Goal: Task Accomplishment & Management: Manage account settings

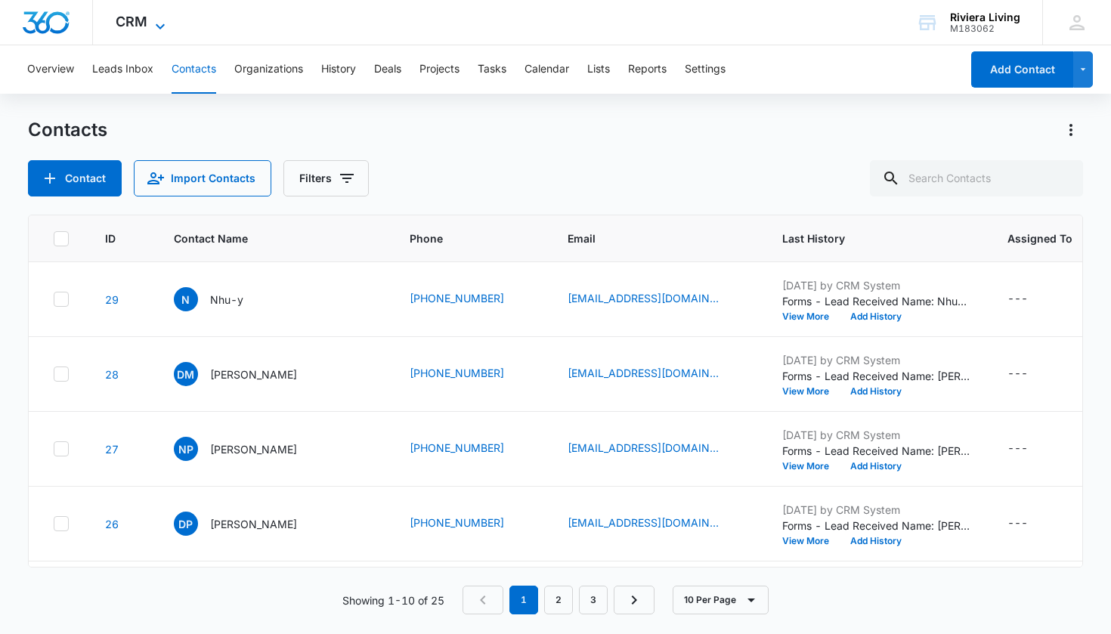
click at [147, 23] on span "CRM" at bounding box center [132, 22] width 32 height 16
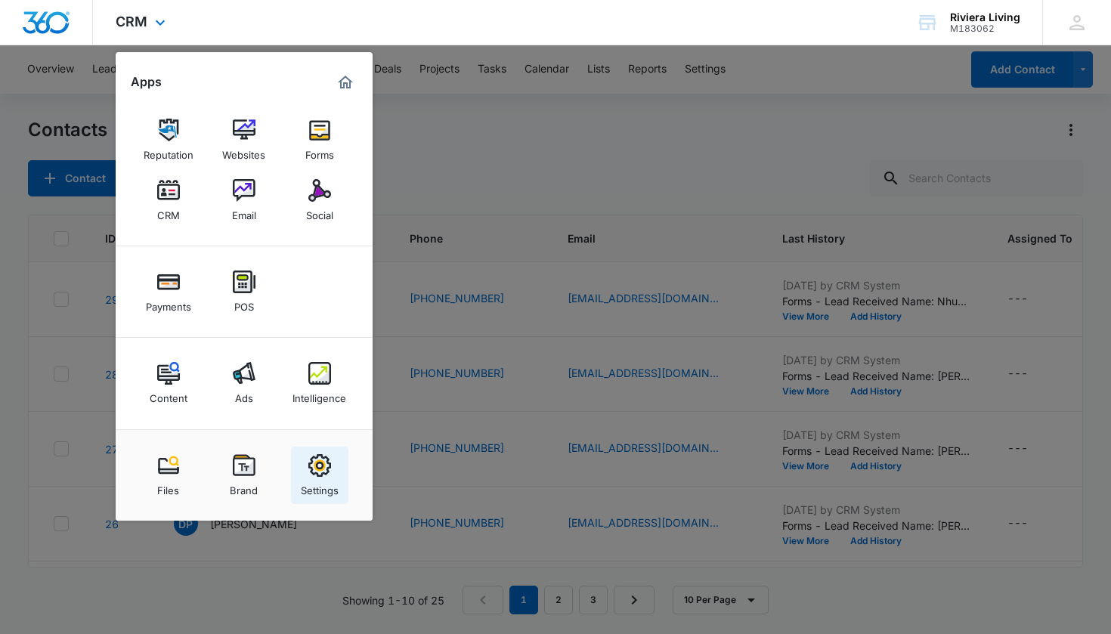
click at [320, 464] on img at bounding box center [319, 465] width 23 height 23
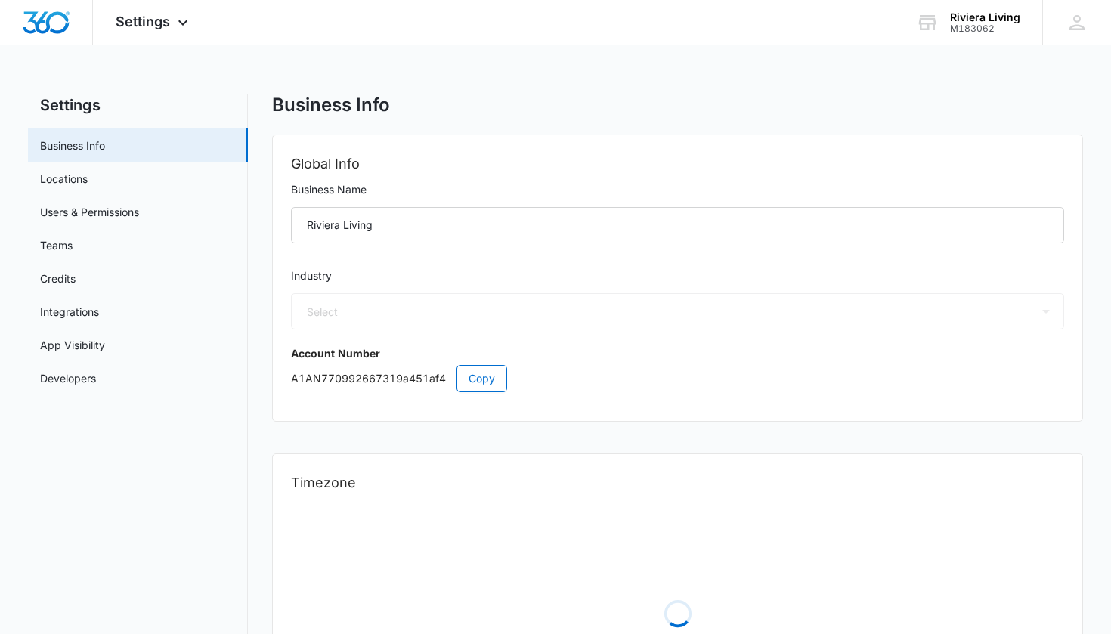
select select "52"
select select "US"
select select "America/[GEOGRAPHIC_DATA]"
click at [94, 305] on link "Integrations" at bounding box center [69, 312] width 59 height 16
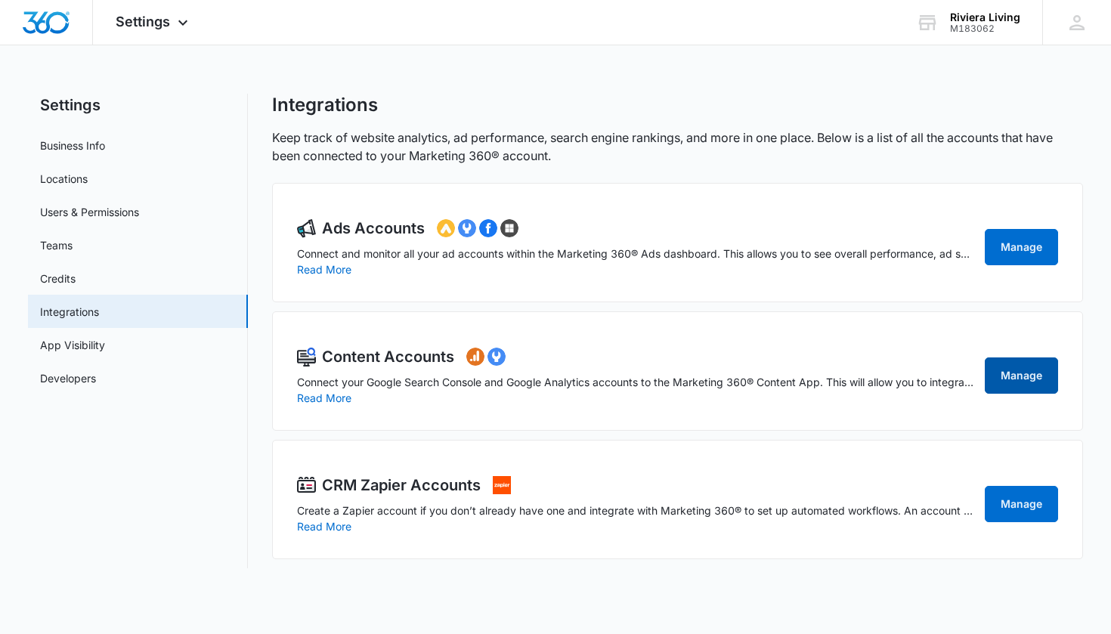
click at [577, 372] on link "Manage" at bounding box center [1020, 375] width 73 height 36
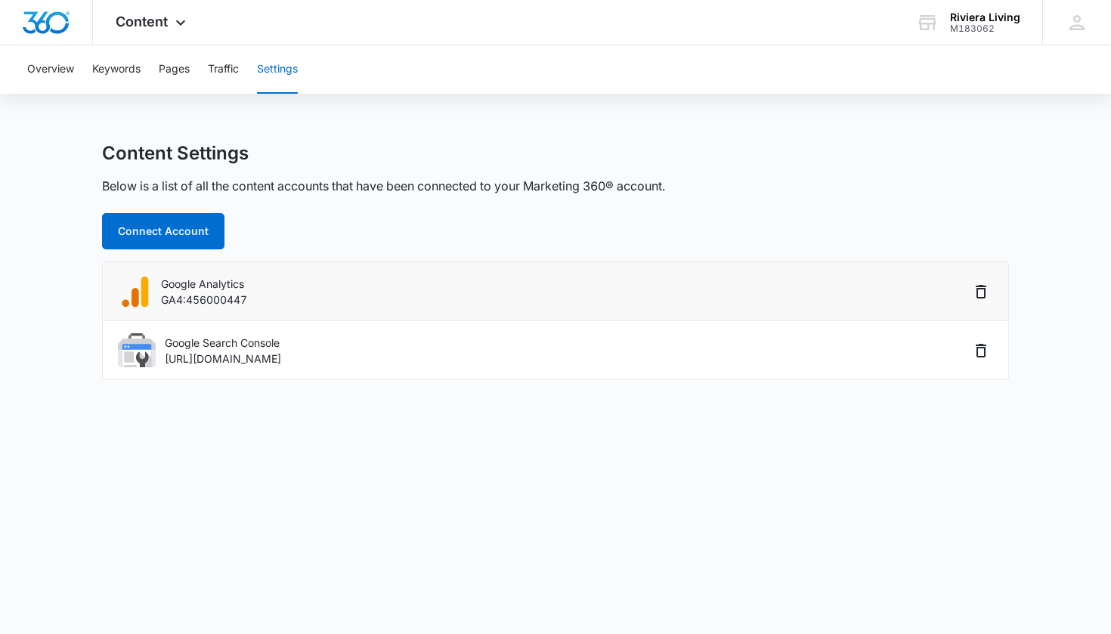
click at [233, 286] on p "Google Analytics" at bounding box center [204, 284] width 86 height 16
click at [252, 301] on div "Google Analytics GA4:456000447" at bounding box center [543, 291] width 851 height 34
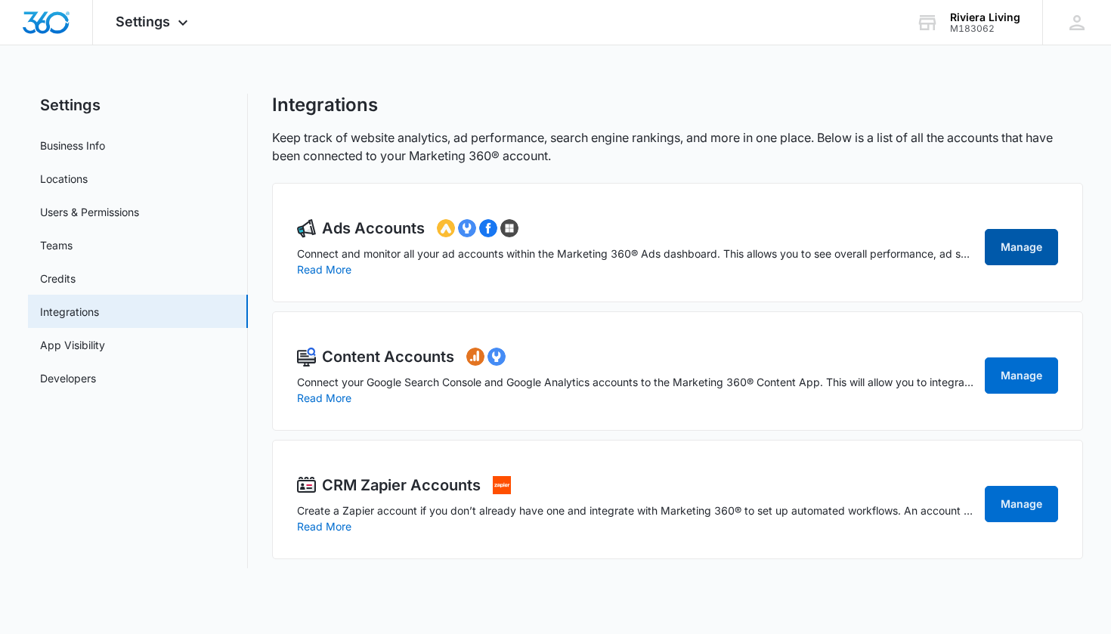
click at [577, 253] on link "Manage" at bounding box center [1020, 247] width 73 height 36
click at [337, 398] on button "Read More" at bounding box center [324, 398] width 54 height 11
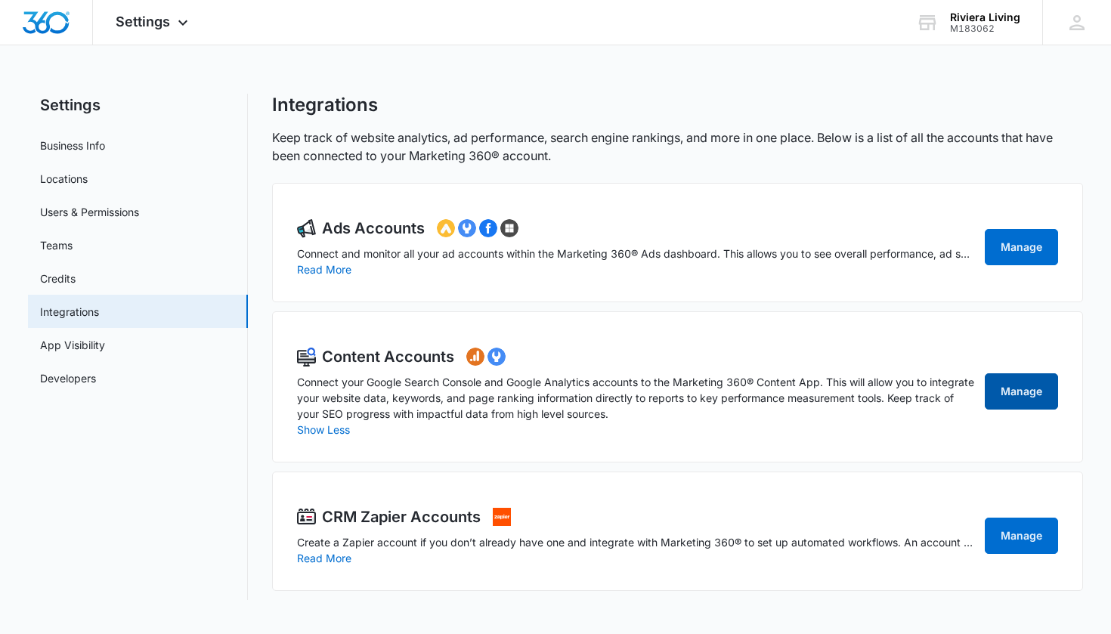
click at [577, 400] on link "Manage" at bounding box center [1020, 391] width 73 height 36
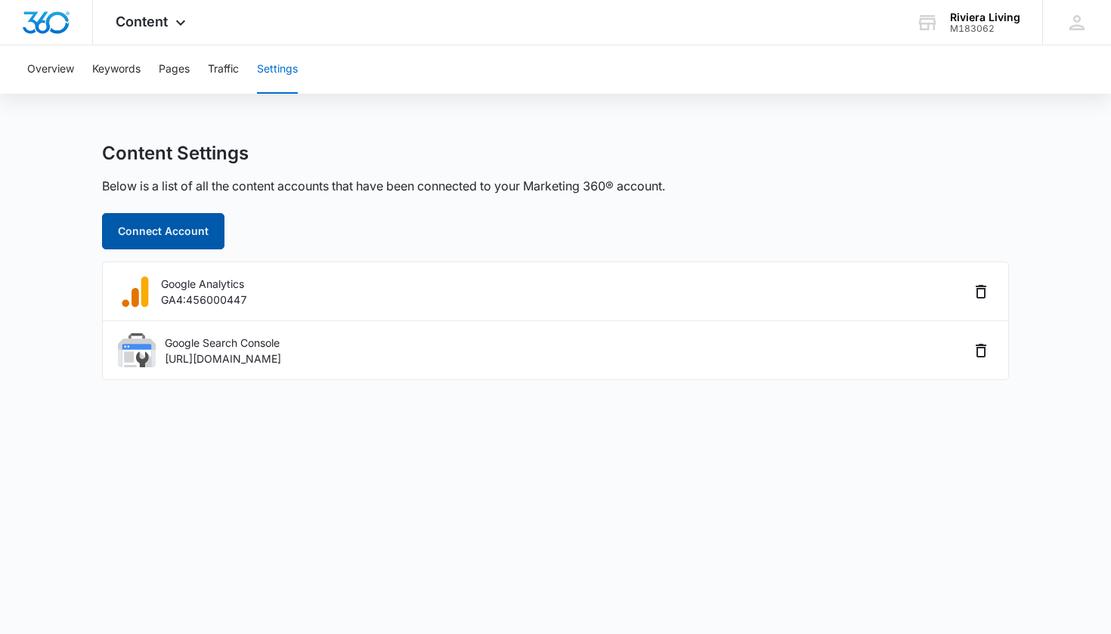
click at [193, 225] on button "Connect Account" at bounding box center [163, 231] width 122 height 36
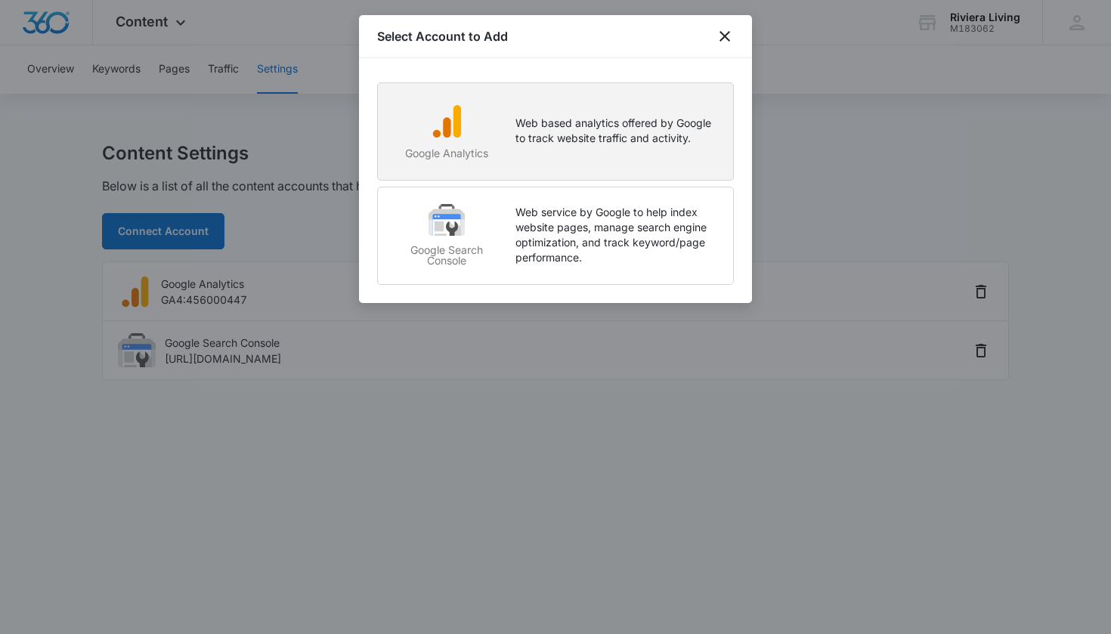
click at [577, 136] on p "Web based analytics offered by Google to track website traffic and activity." at bounding box center [616, 131] width 202 height 30
